Goal: Transaction & Acquisition: Subscribe to service/newsletter

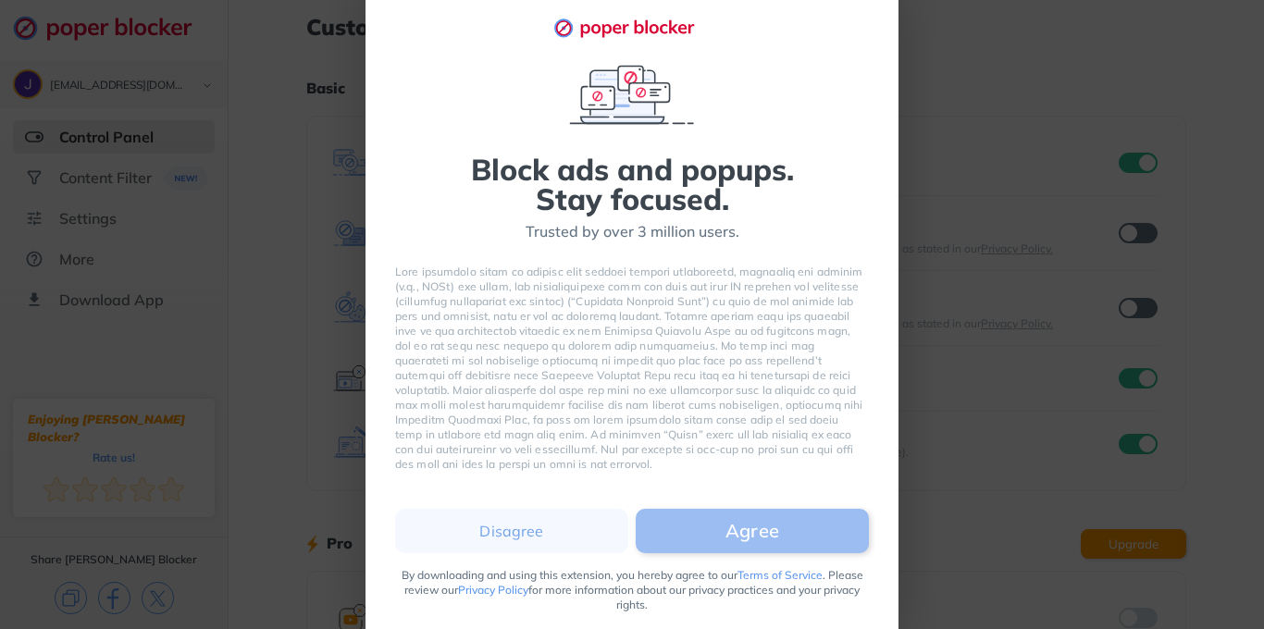
click at [719, 533] on button "Agree" at bounding box center [752, 531] width 233 height 44
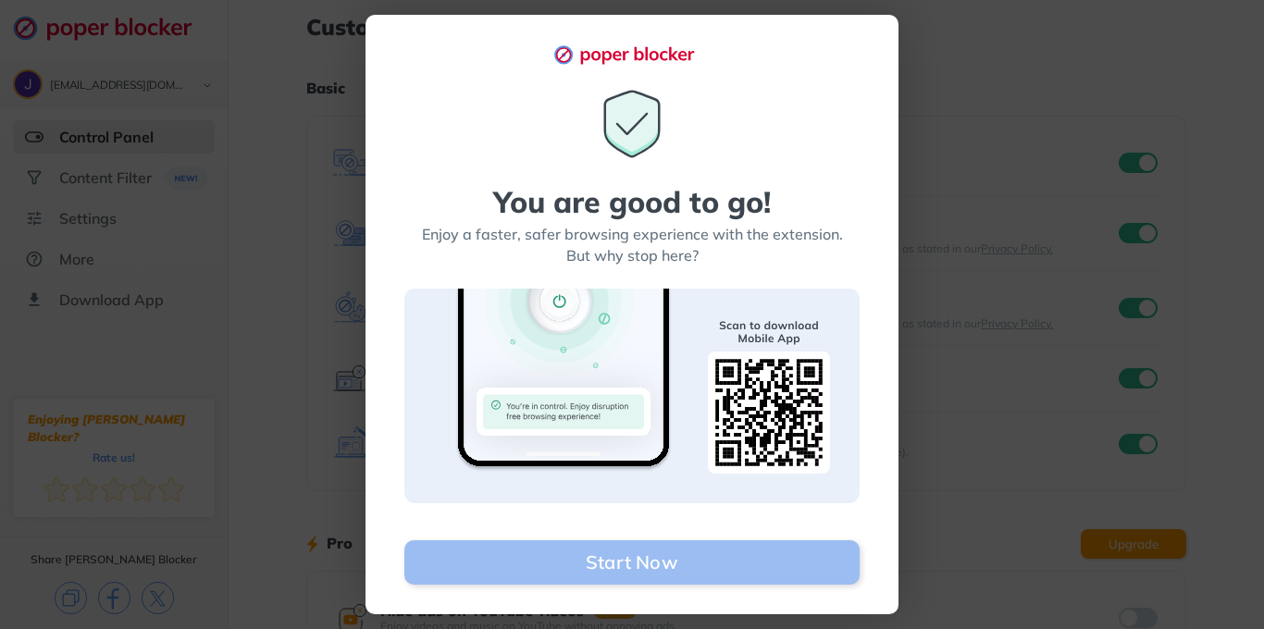
click at [689, 568] on button "Start Now" at bounding box center [631, 563] width 455 height 44
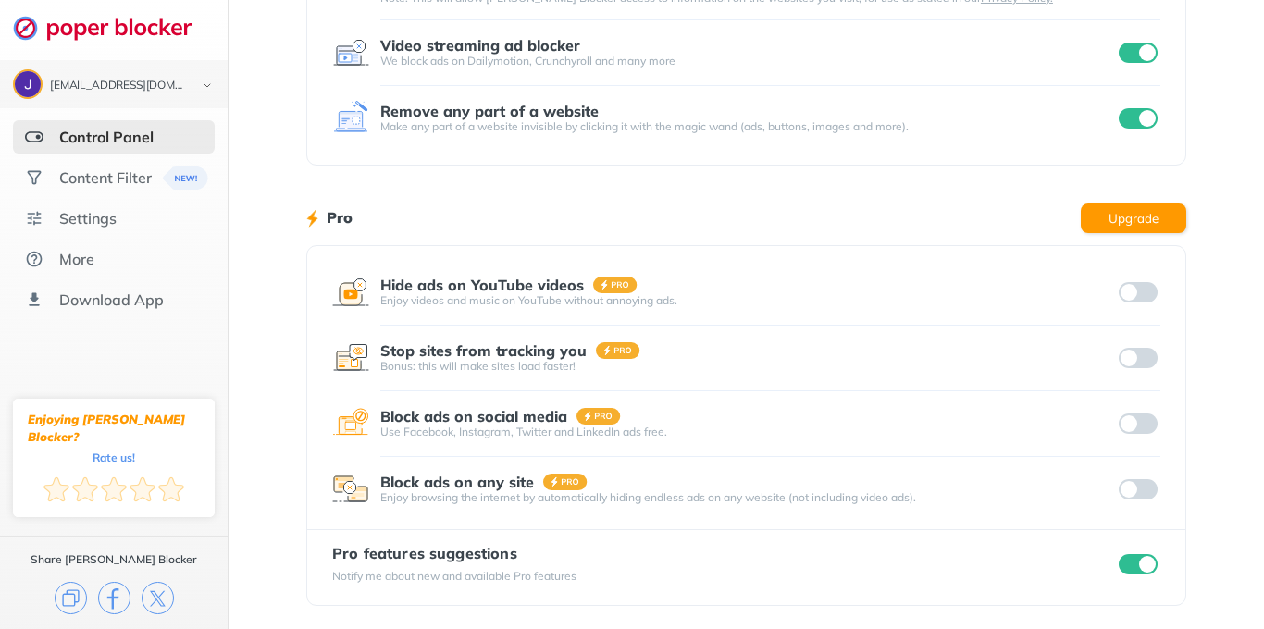
scroll to position [328, 0]
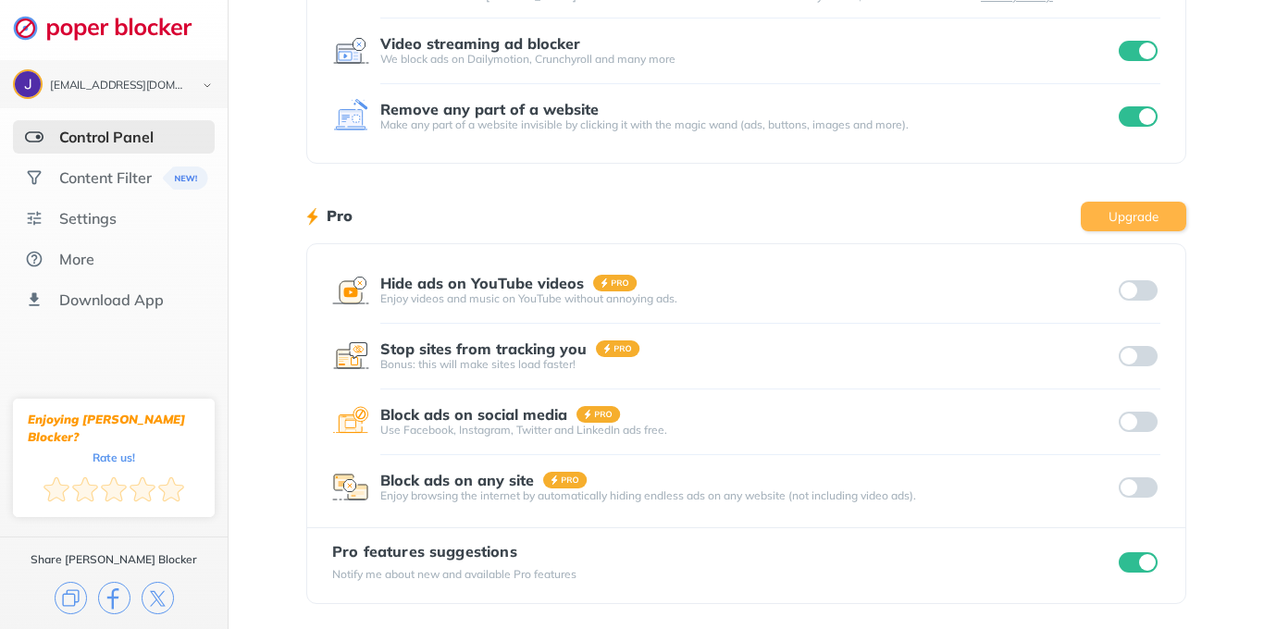
click at [1109, 218] on button "Upgrade" at bounding box center [1134, 217] width 106 height 30
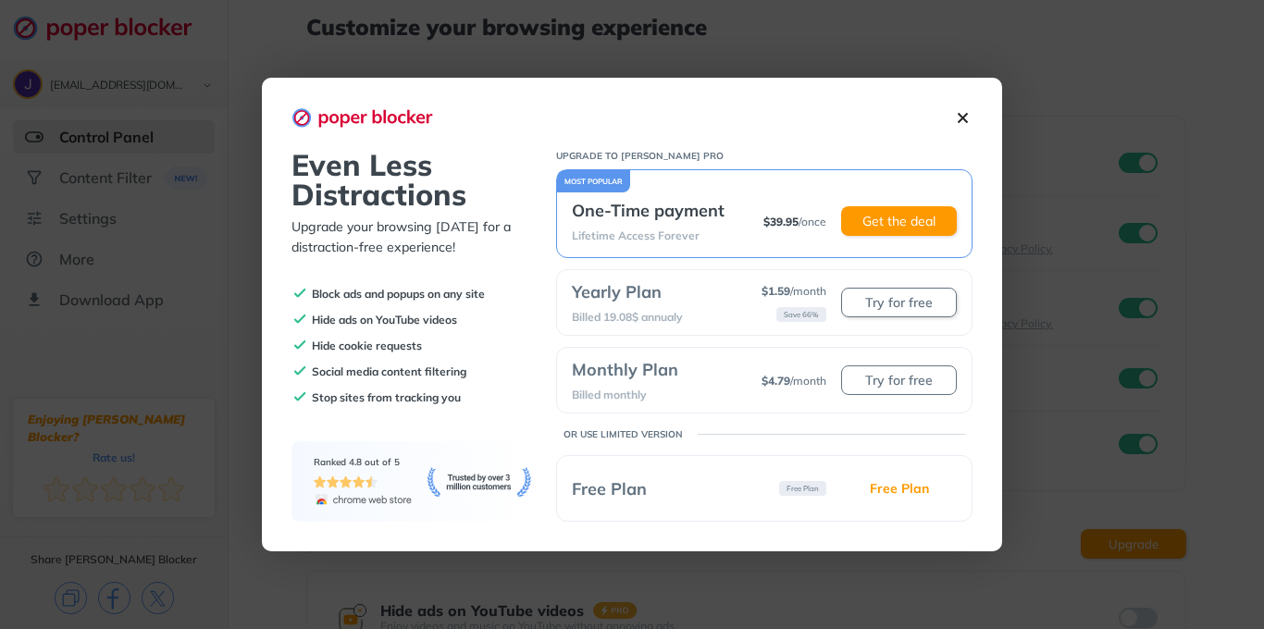
click at [900, 305] on button "Try for free" at bounding box center [899, 303] width 116 height 30
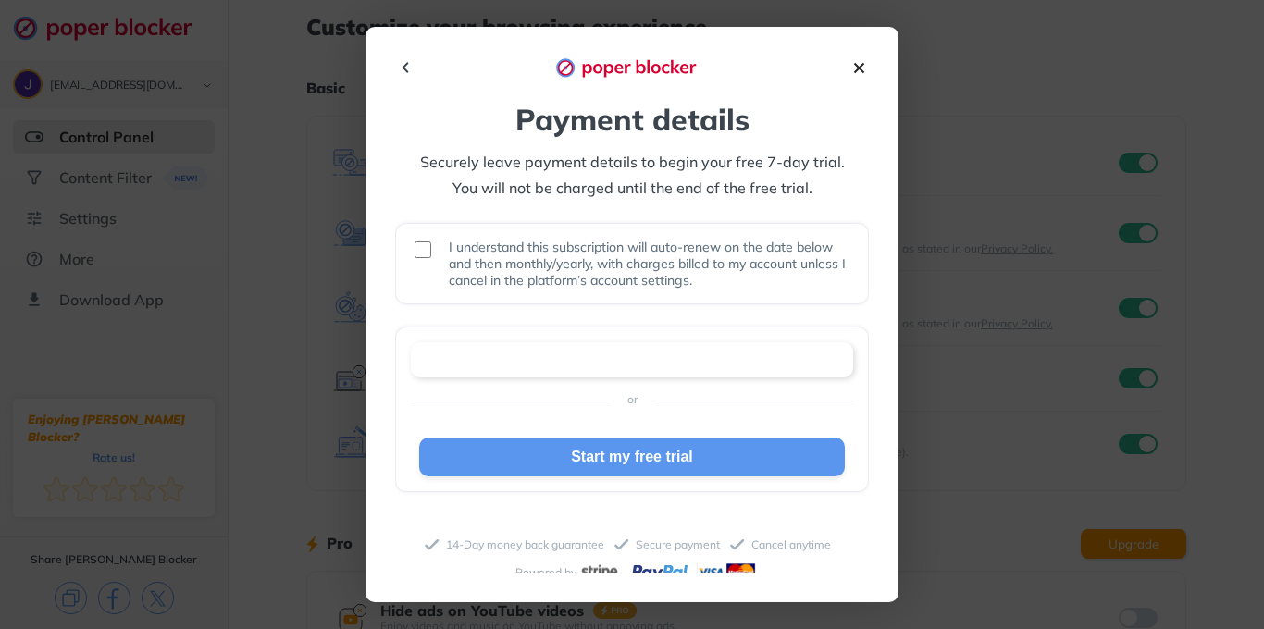
click at [423, 251] on input "checkbox" at bounding box center [423, 250] width 17 height 17
checkbox input "true"
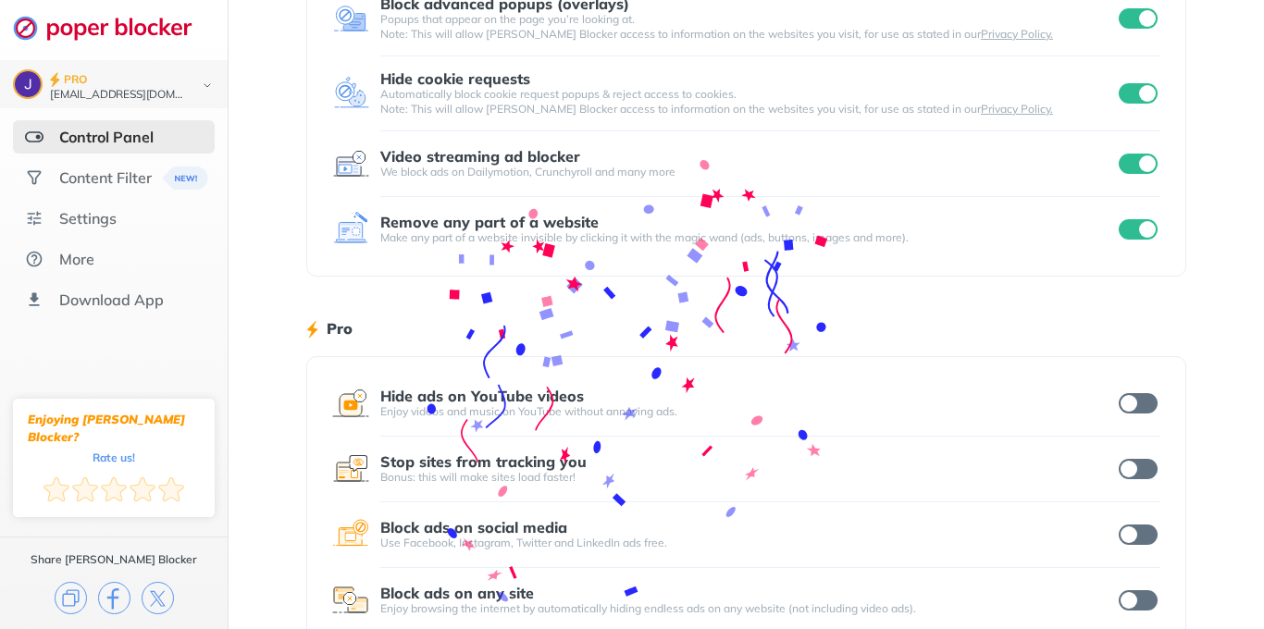
scroll to position [258, 0]
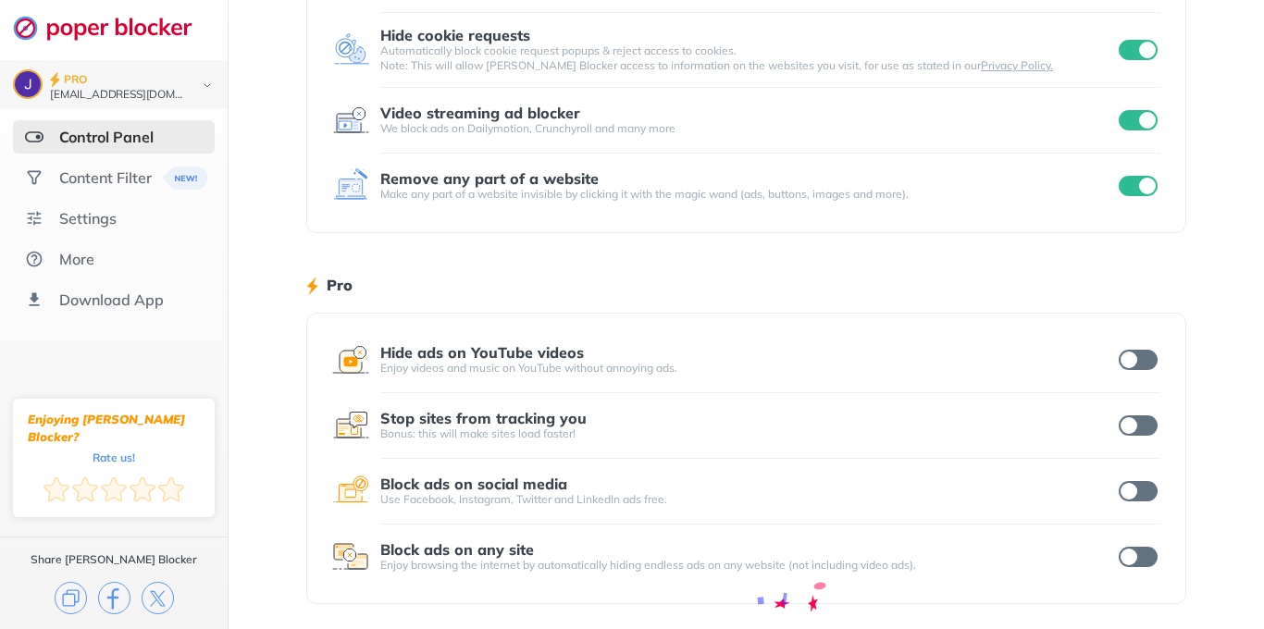
click at [1130, 358] on input "checkbox" at bounding box center [1138, 360] width 39 height 20
click at [1129, 424] on input "checkbox" at bounding box center [1138, 426] width 39 height 20
click at [1127, 556] on input "checkbox" at bounding box center [1138, 557] width 39 height 20
click at [1132, 491] on input "checkbox" at bounding box center [1138, 491] width 39 height 20
click at [1207, 118] on div "Customize your browsing experience Basic Block basic popups Popups that open in…" at bounding box center [747, 186] width 1036 height 888
